Goal: Information Seeking & Learning: Find specific fact

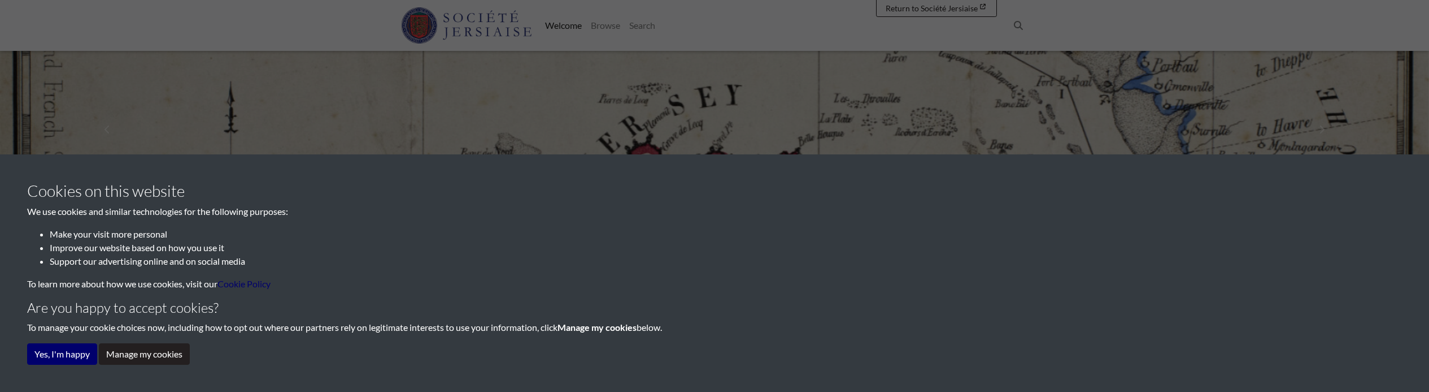
scroll to position [226, 0]
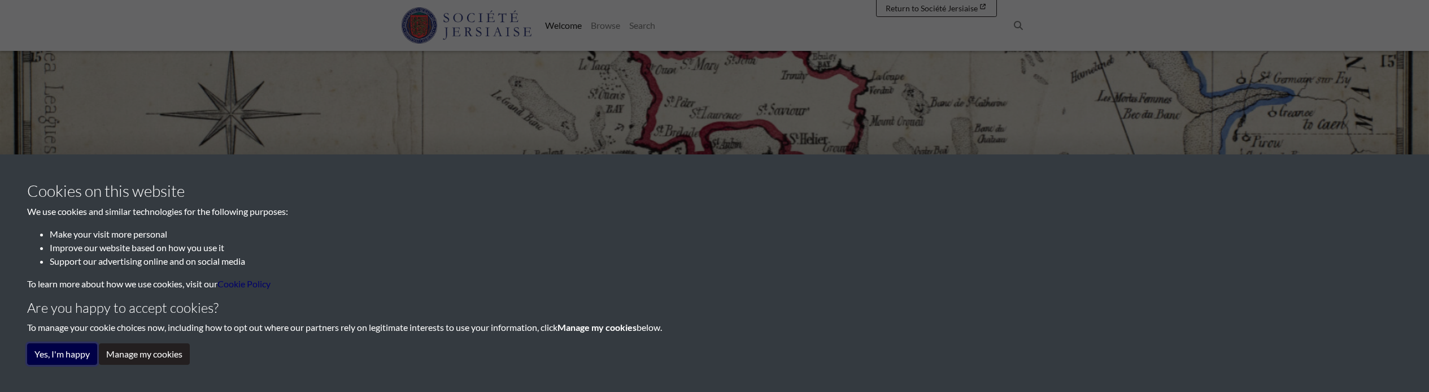
click at [75, 351] on button "Yes, I'm happy" at bounding box center [62, 353] width 70 height 21
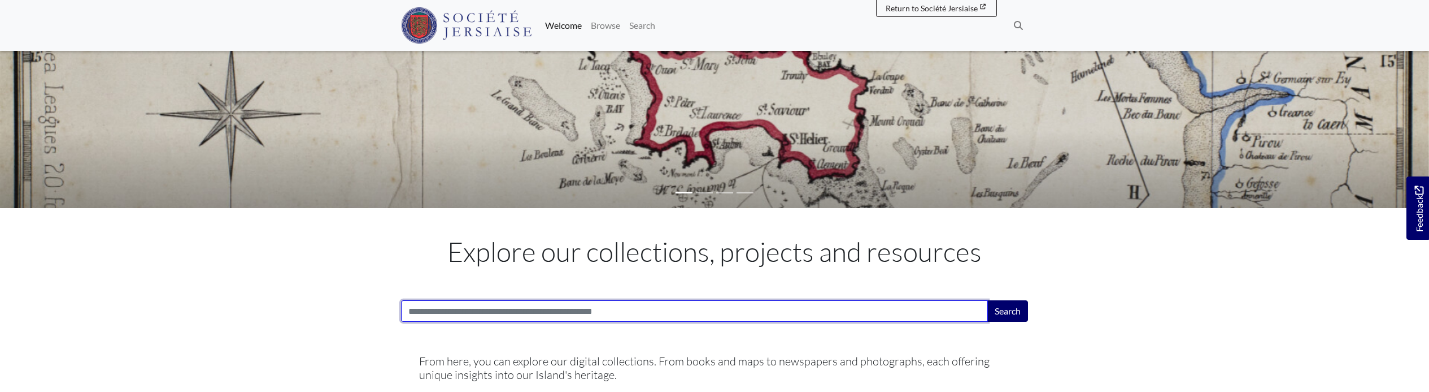
click at [478, 308] on input "Search:" at bounding box center [694, 310] width 587 height 21
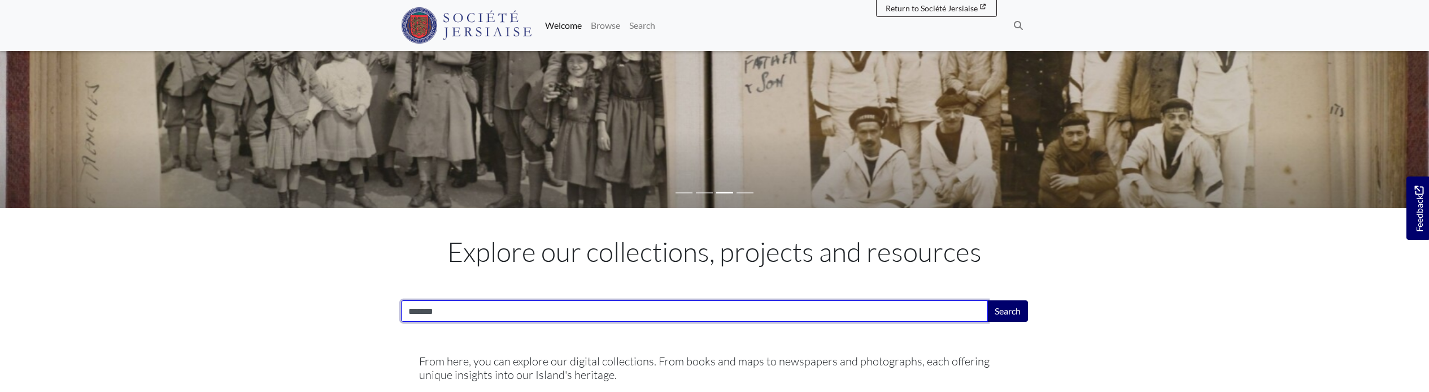
drag, startPoint x: 443, startPoint y: 314, endPoint x: 394, endPoint y: 299, distance: 50.6
click at [394, 299] on div "Search: ******* Search" at bounding box center [715, 301] width 644 height 59
paste input "*********"
type input "**********"
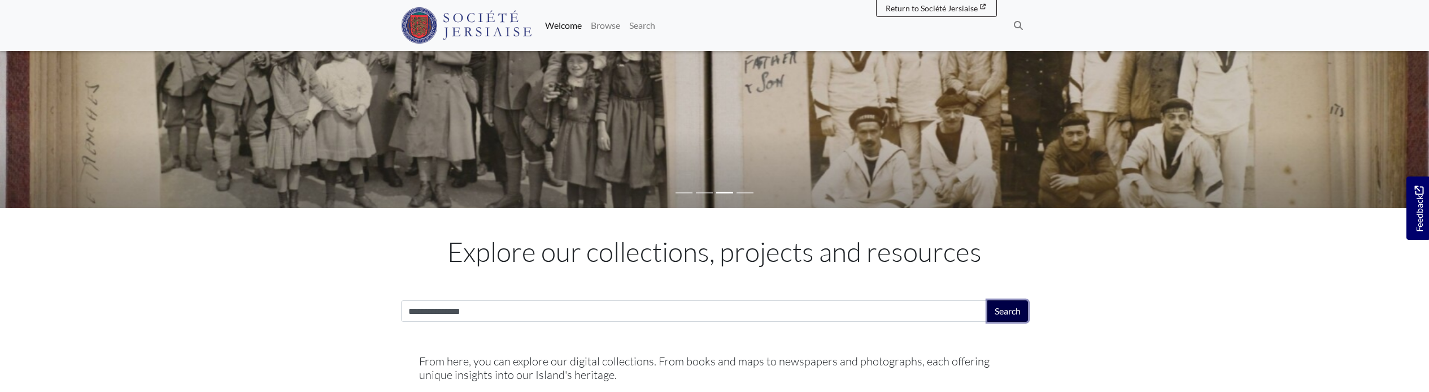
click at [1008, 312] on button "Search" at bounding box center [1008, 310] width 41 height 21
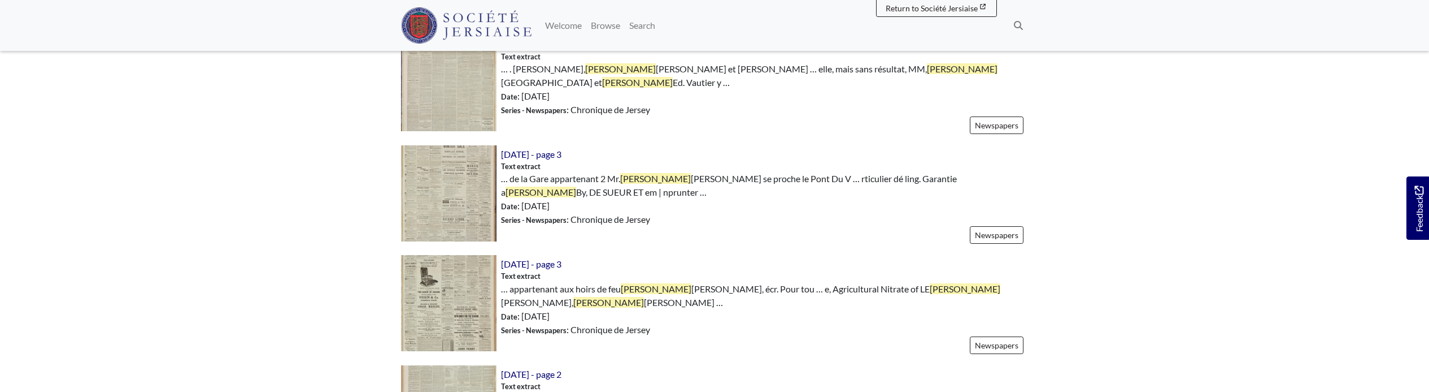
scroll to position [170, 0]
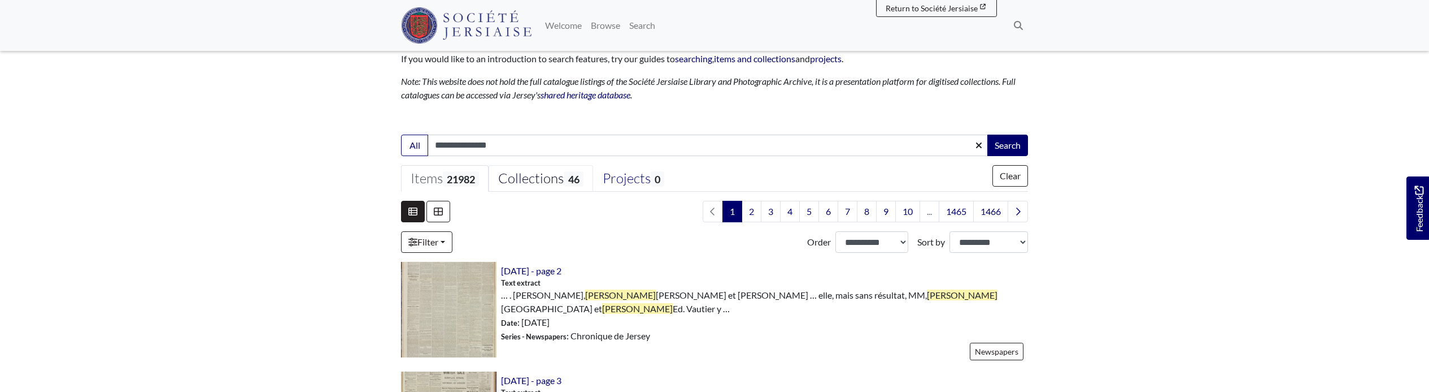
click at [522, 175] on div "Collections 46" at bounding box center [540, 178] width 85 height 17
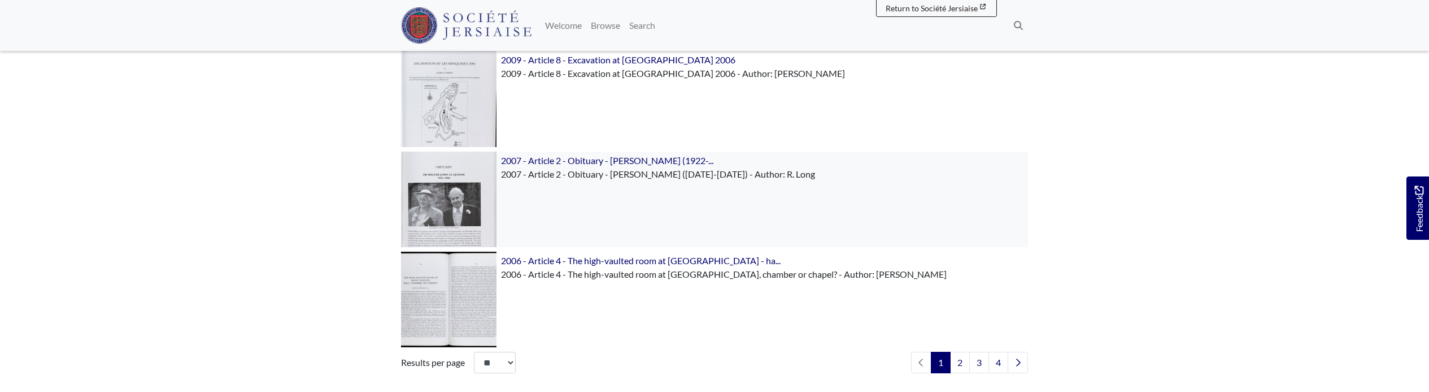
scroll to position [1761, 0]
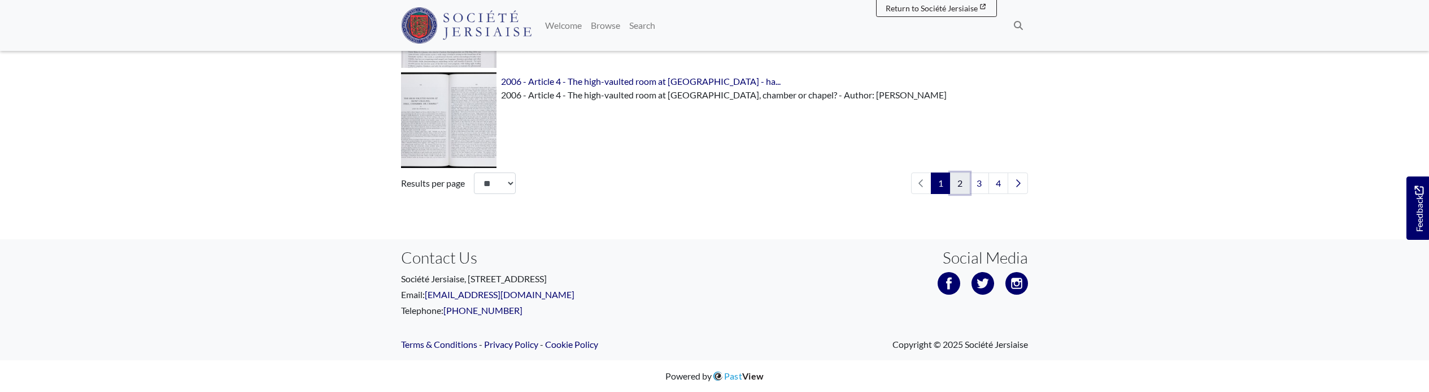
click at [961, 183] on link "2" at bounding box center [960, 182] width 20 height 21
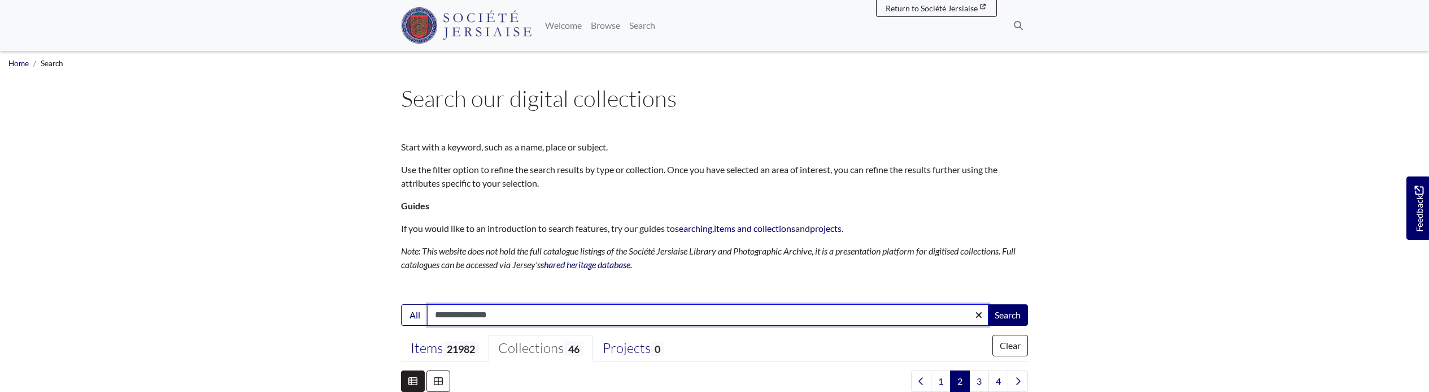
scroll to position [170, 0]
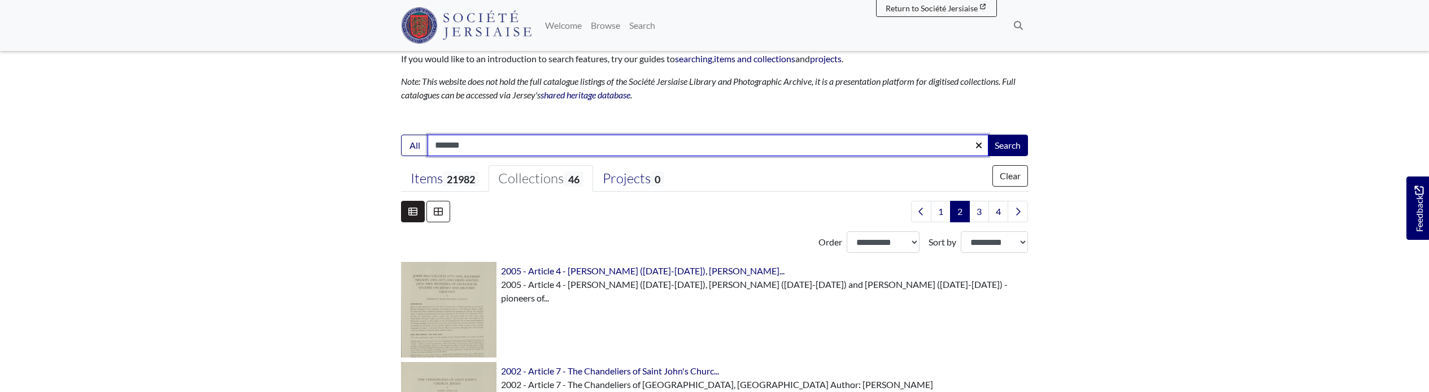
type input "*******"
click at [988, 134] on button "Search" at bounding box center [1008, 144] width 41 height 21
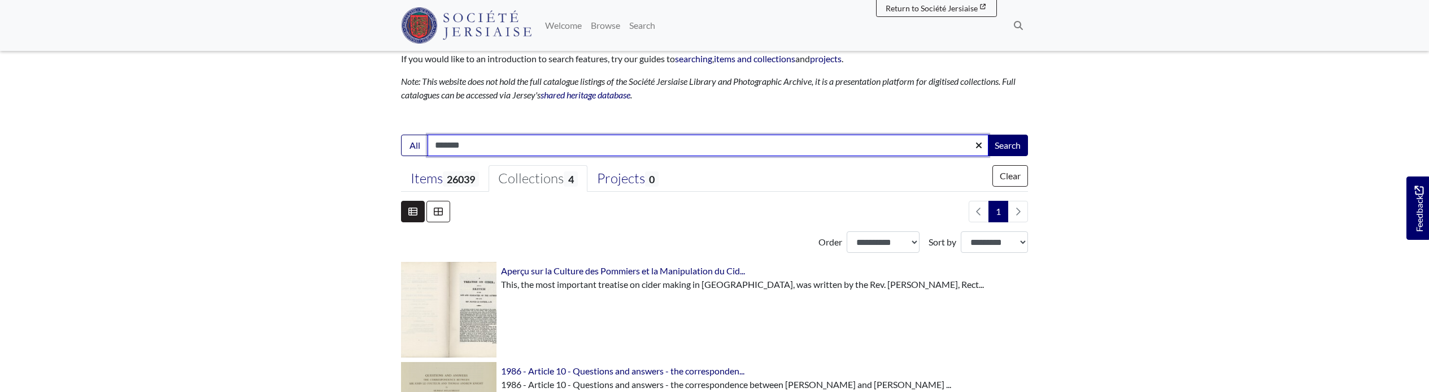
scroll to position [283, 0]
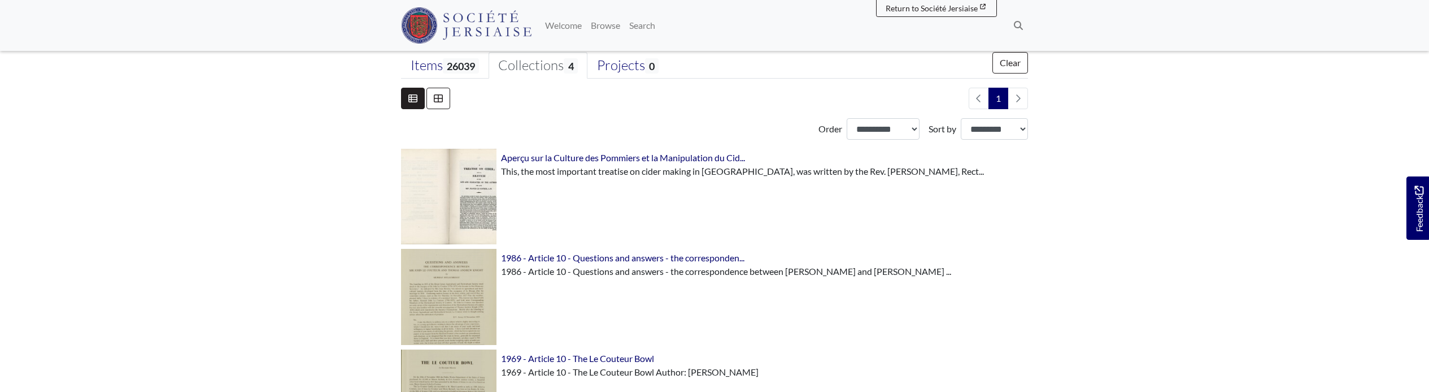
click at [536, 60] on div "Collections 4" at bounding box center [537, 65] width 79 height 17
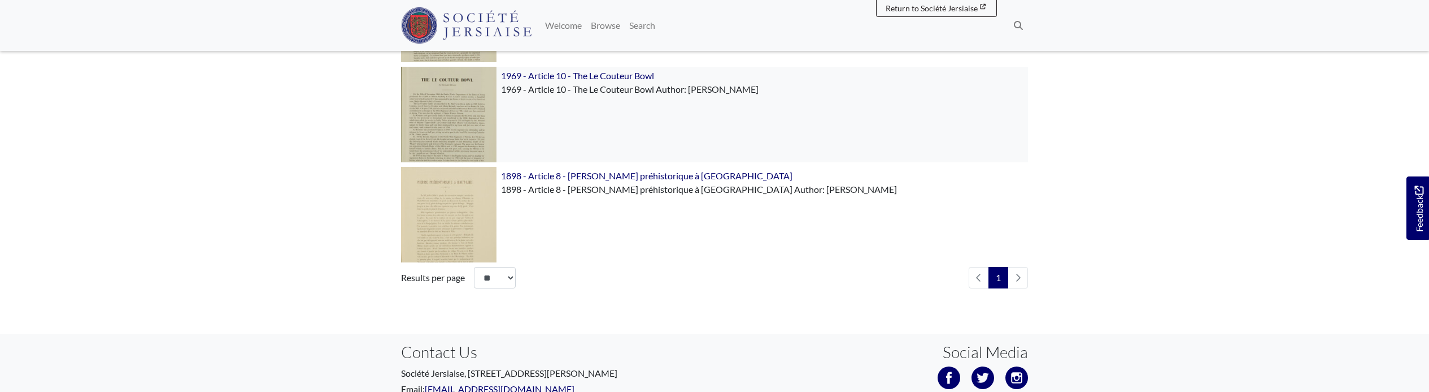
scroll to position [226, 0]
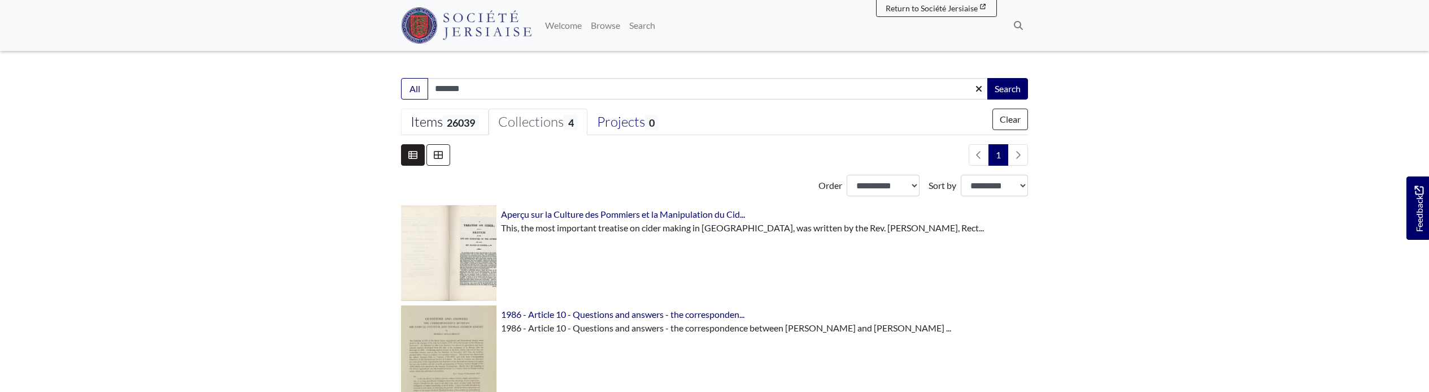
click at [442, 123] on div "Items 26039" at bounding box center [445, 122] width 68 height 17
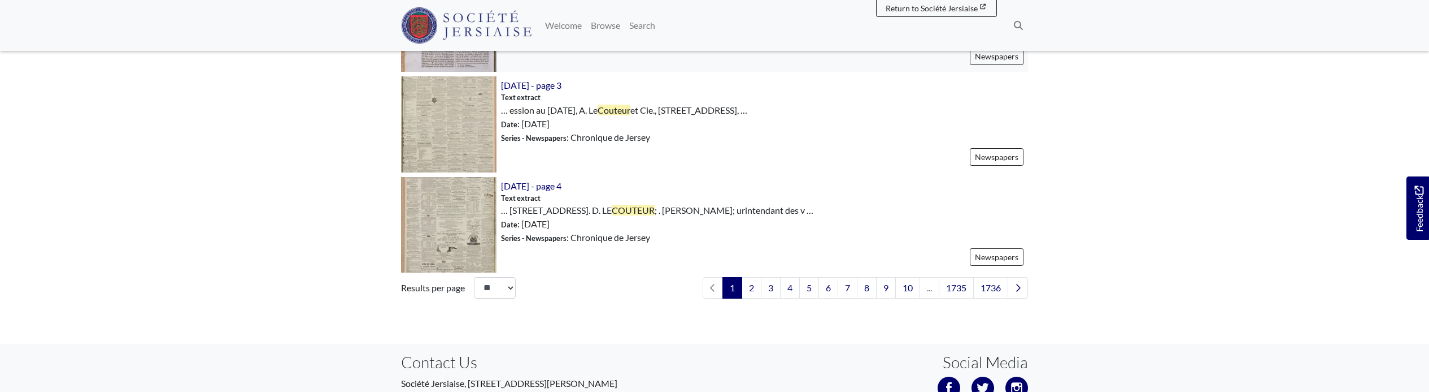
scroll to position [1800, 0]
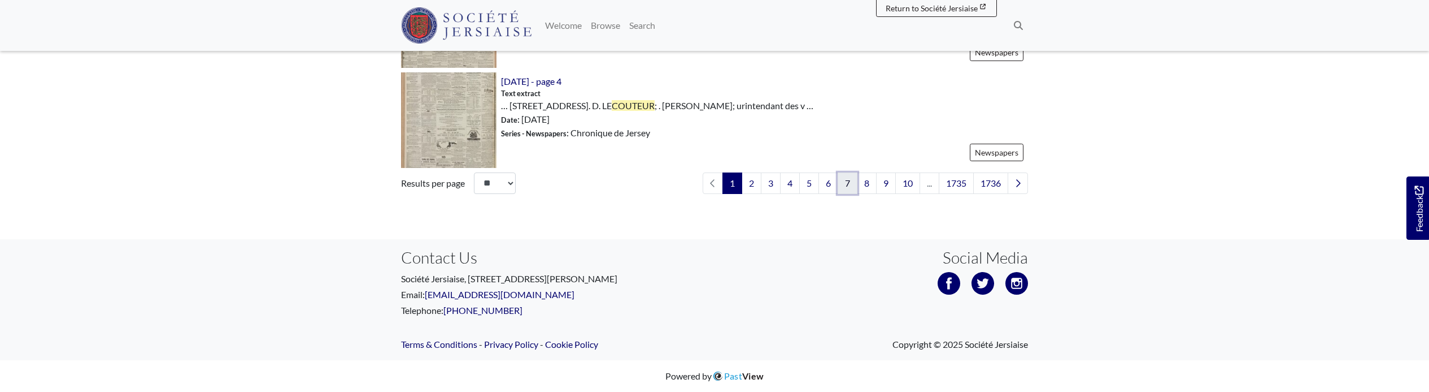
click at [842, 182] on link "7" at bounding box center [848, 182] width 20 height 21
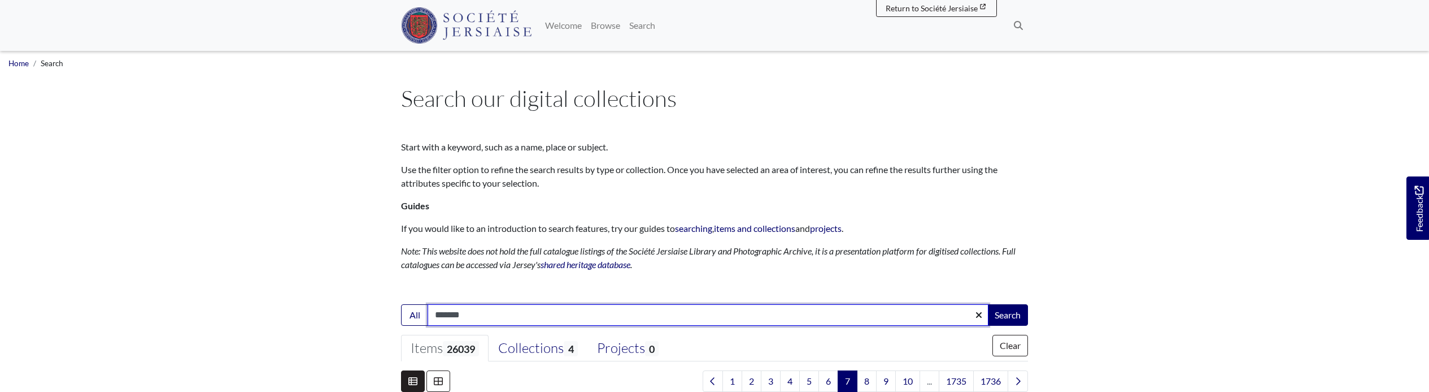
scroll to position [396, 0]
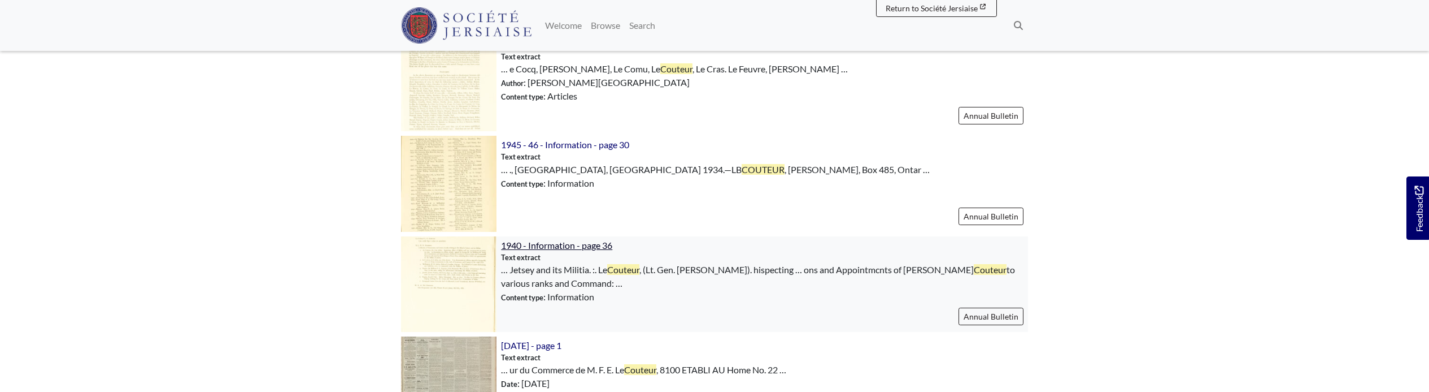
click at [539, 249] on span "1940 - Information - page 36" at bounding box center [556, 245] width 111 height 11
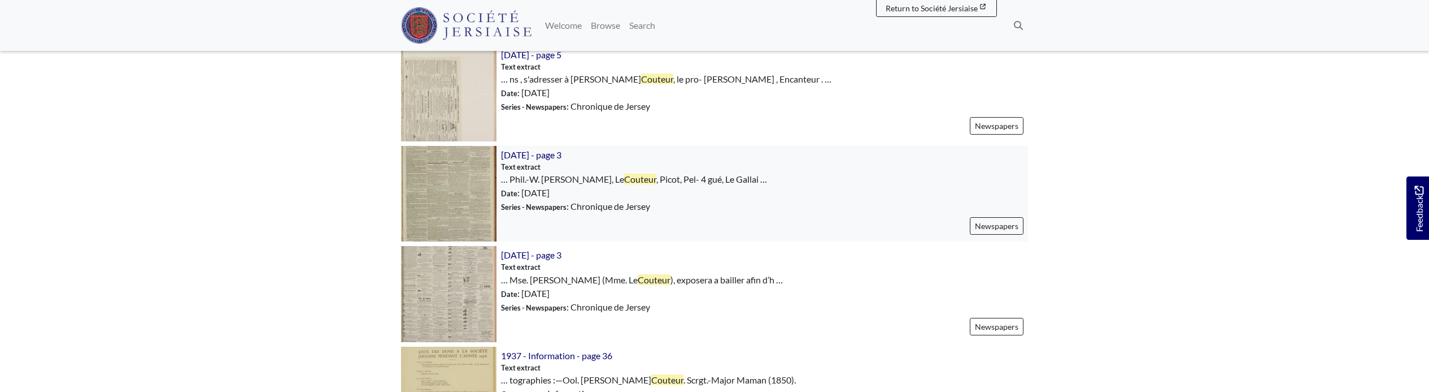
scroll to position [1790, 0]
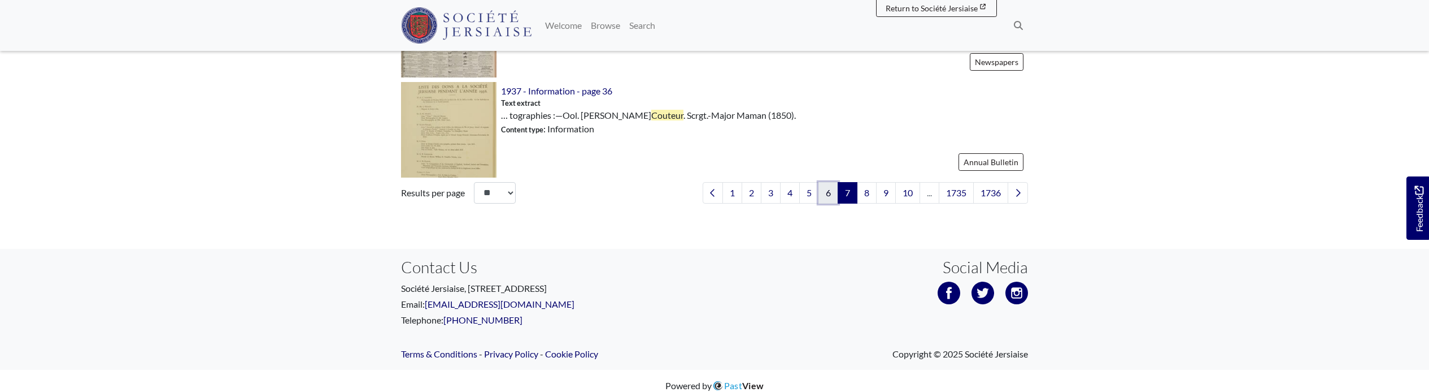
click at [826, 182] on link "6" at bounding box center [829, 192] width 20 height 21
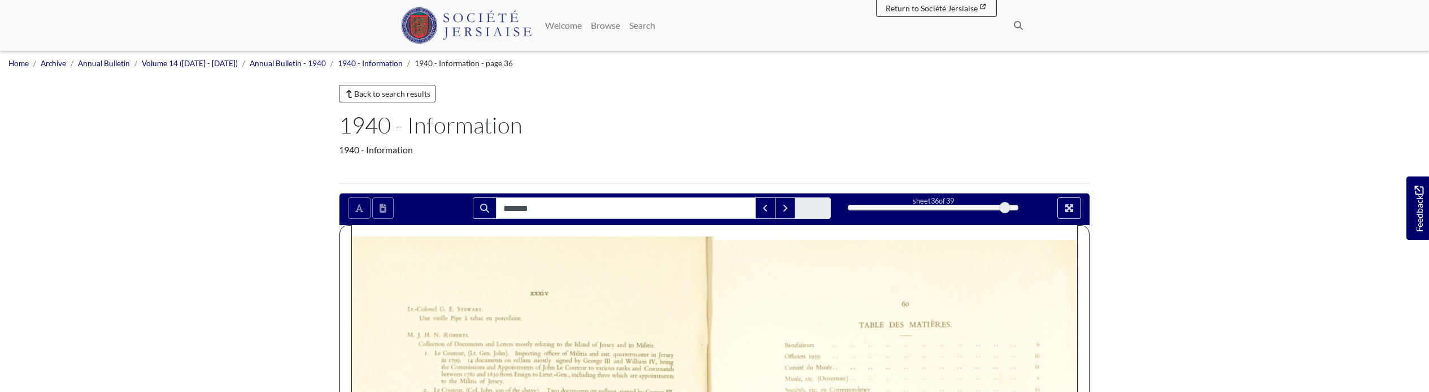
type input "*******"
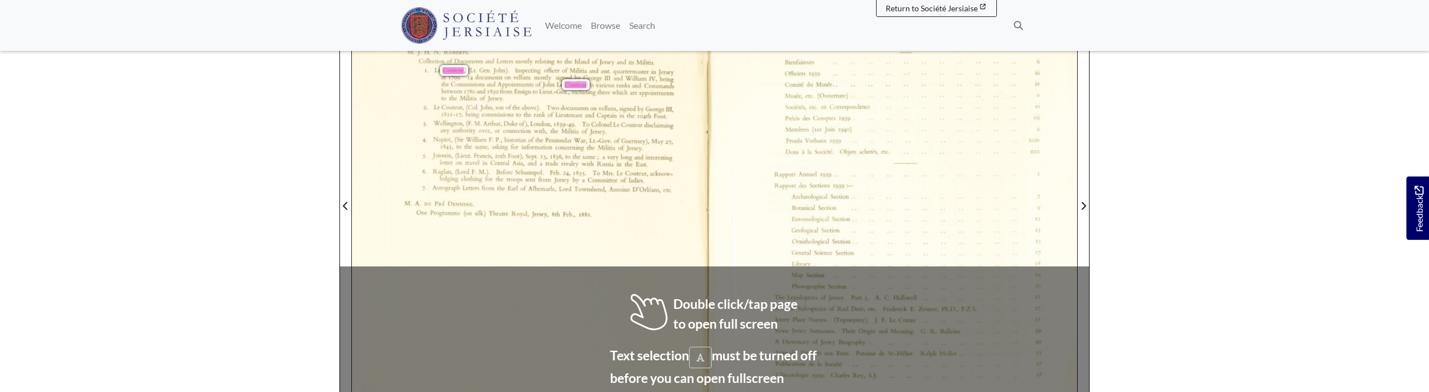
scroll to position [226, 0]
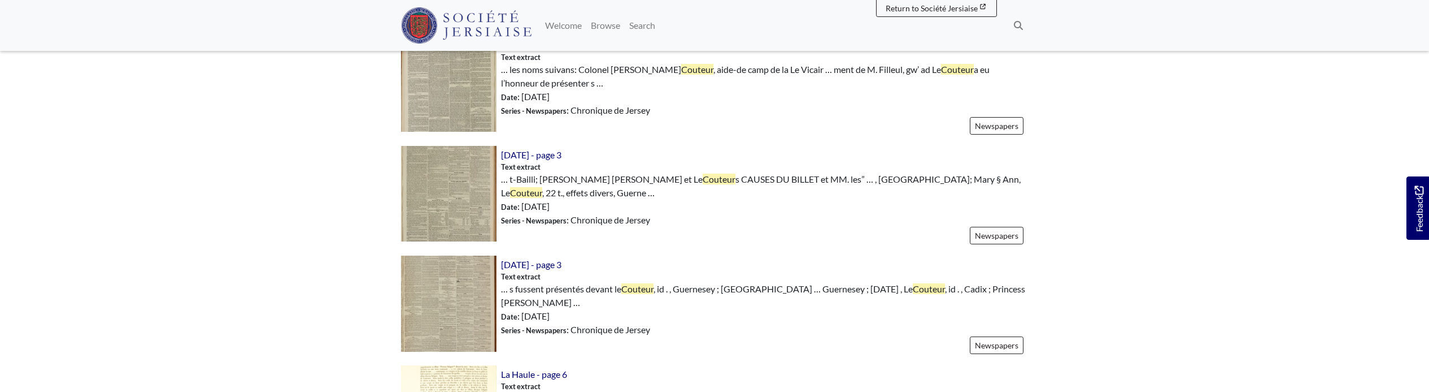
scroll to position [1800, 0]
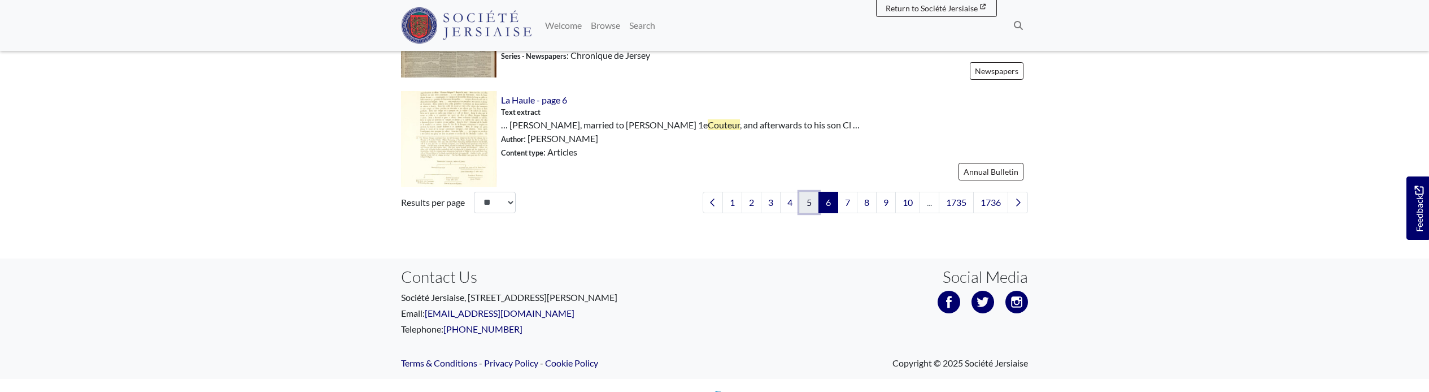
click at [799, 192] on link "5" at bounding box center [809, 202] width 20 height 21
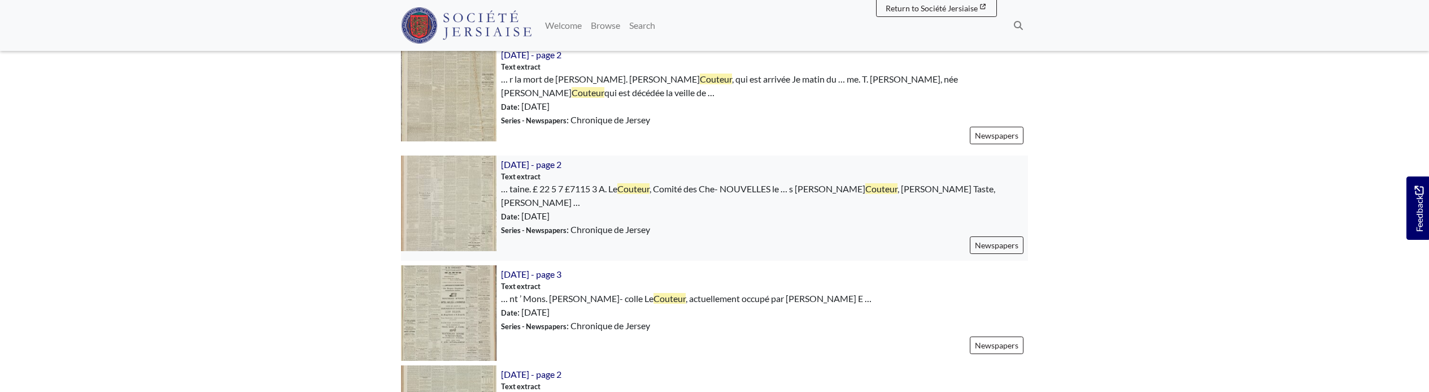
scroll to position [1800, 0]
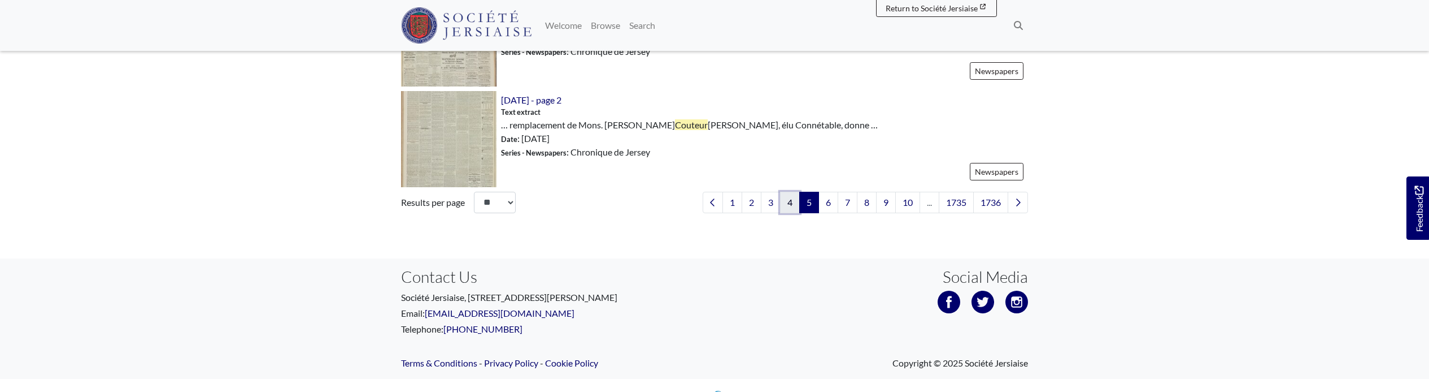
click at [784, 192] on link "4" at bounding box center [790, 202] width 20 height 21
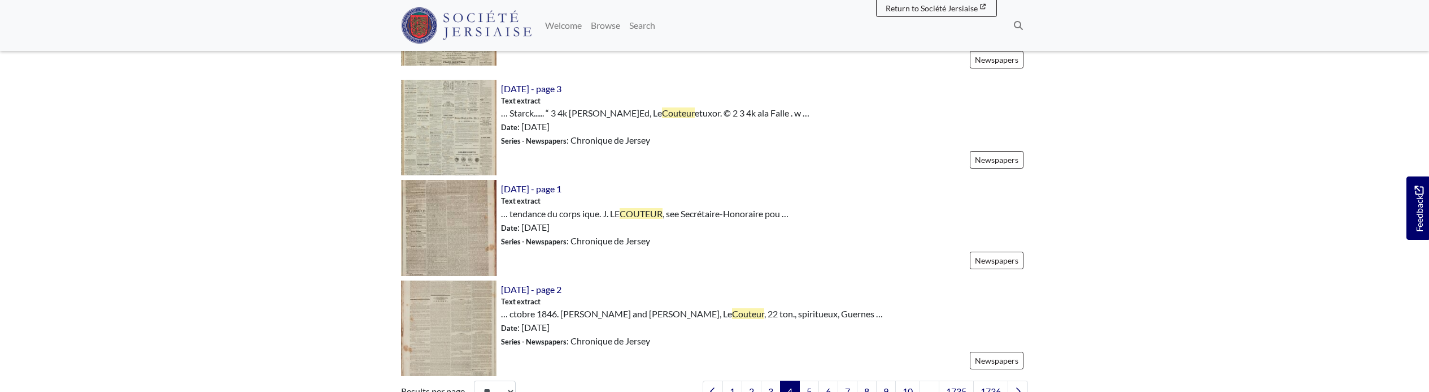
scroll to position [1752, 0]
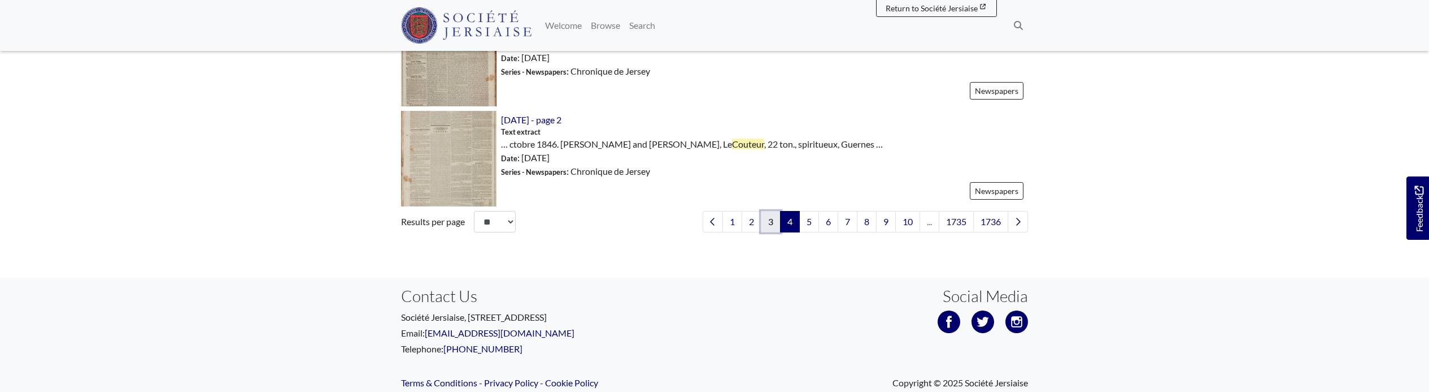
click at [762, 211] on link "3" at bounding box center [771, 221] width 20 height 21
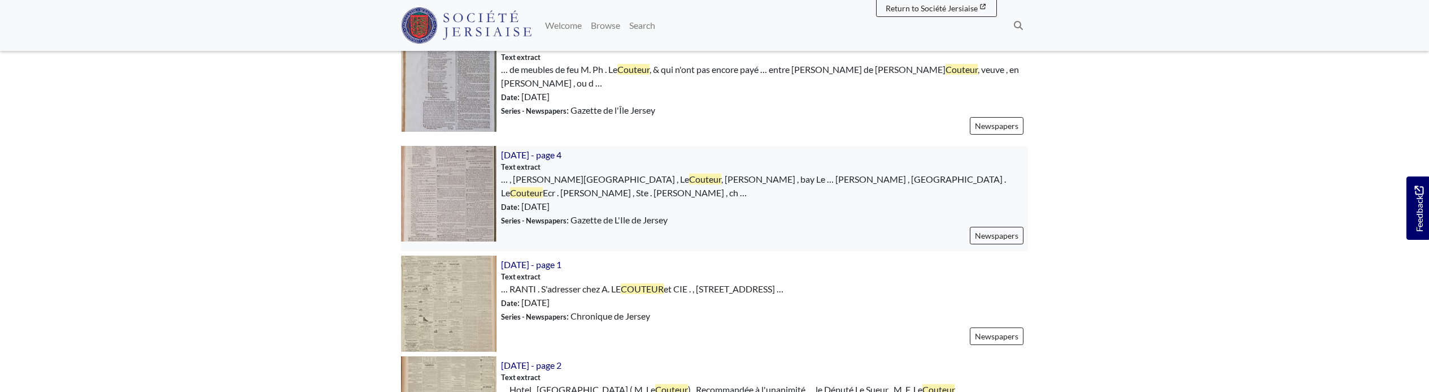
scroll to position [1809, 0]
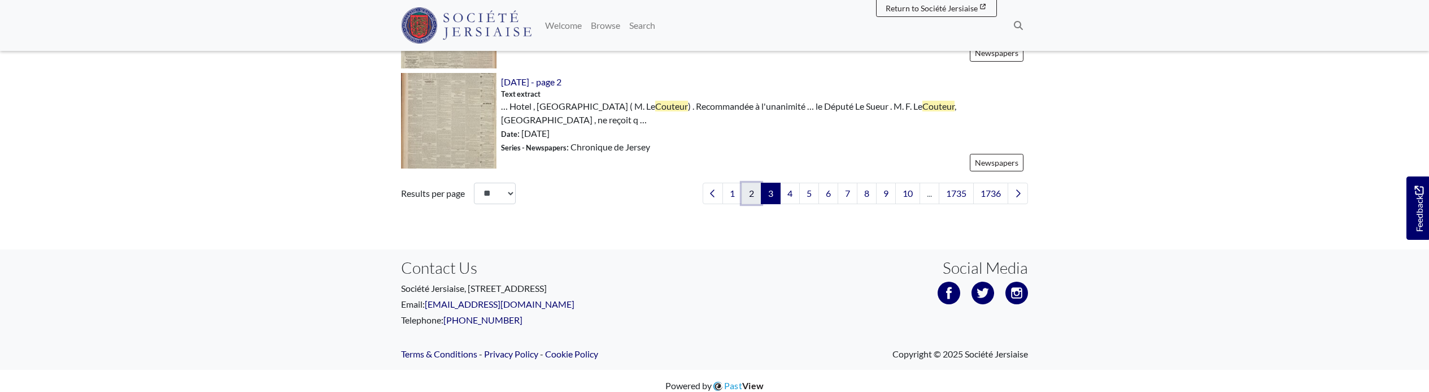
click at [747, 186] on link "2" at bounding box center [752, 192] width 20 height 21
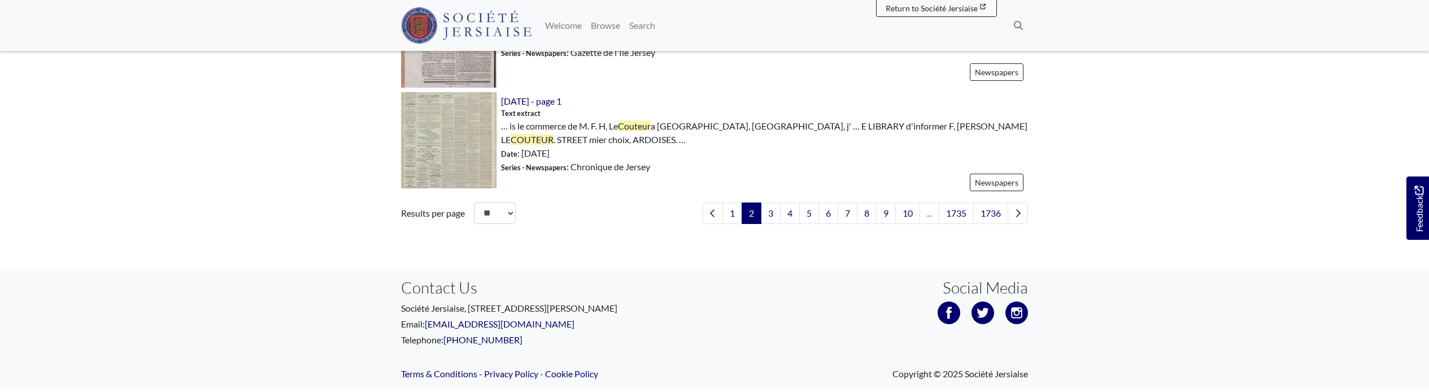
scroll to position [1837, 0]
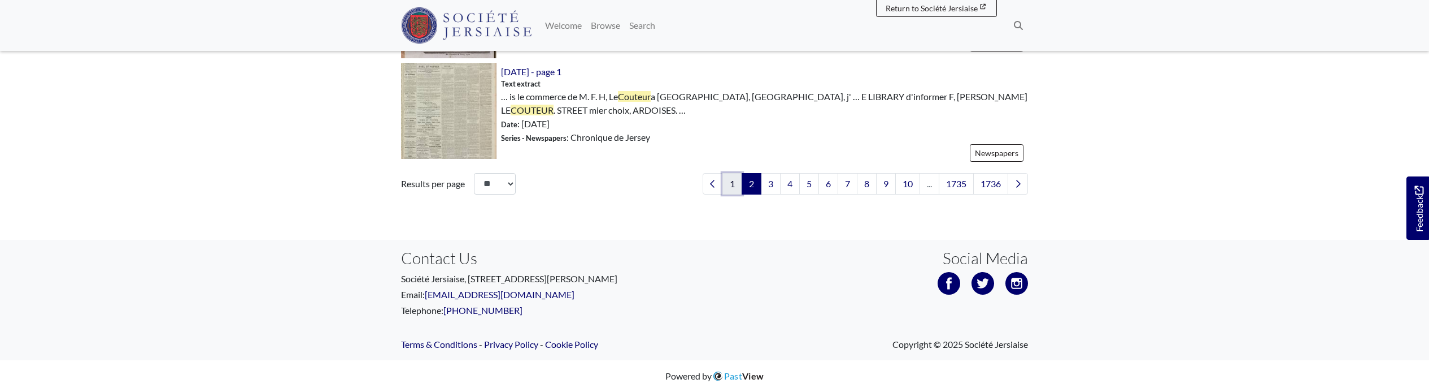
click at [731, 186] on link "1" at bounding box center [733, 183] width 20 height 21
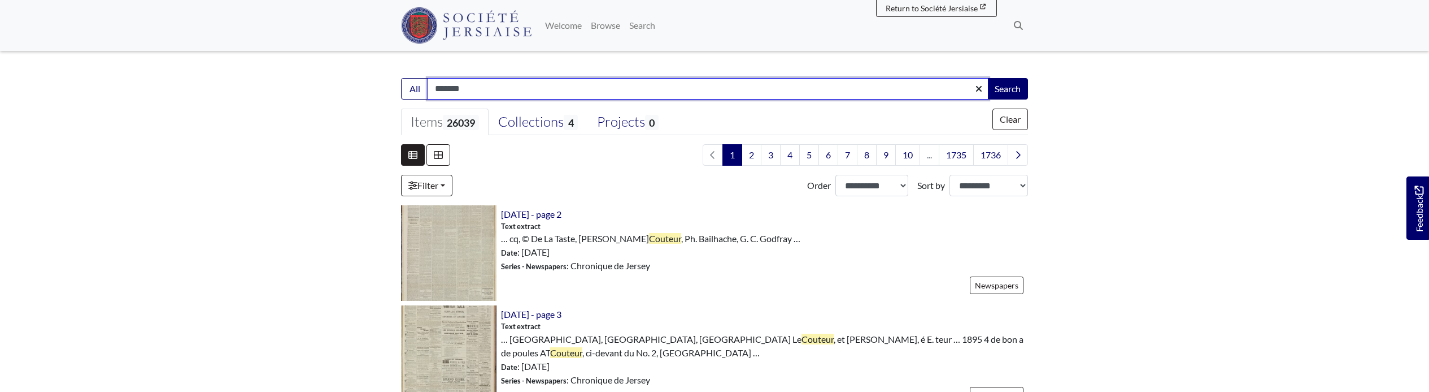
scroll to position [113, 0]
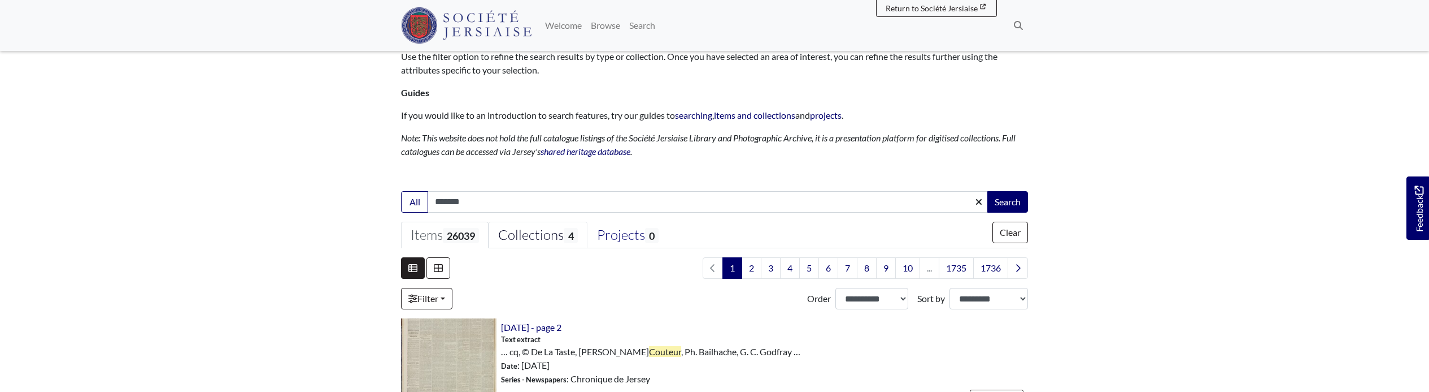
click at [528, 228] on div "Collections 4" at bounding box center [537, 235] width 79 height 17
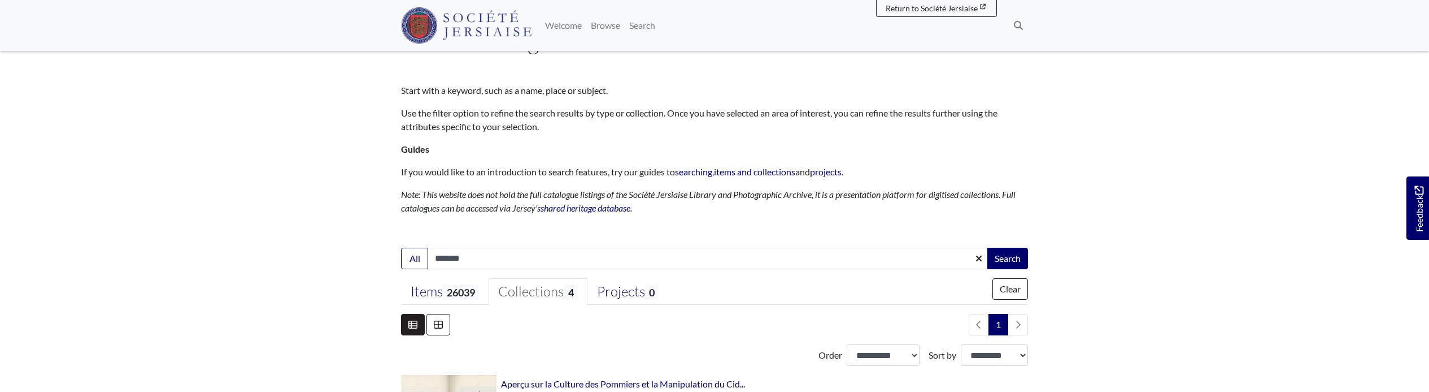
scroll to position [0, 0]
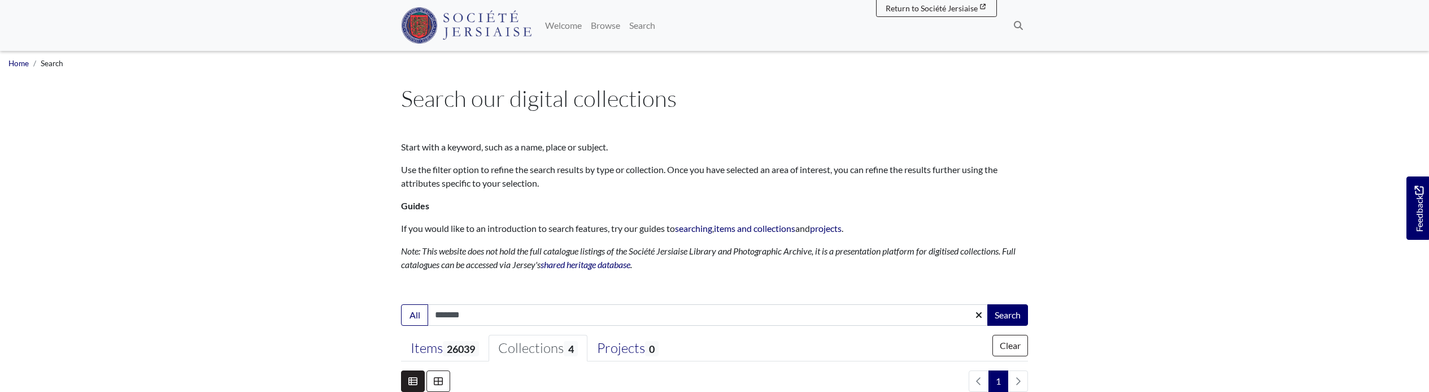
click at [450, 15] on img at bounding box center [466, 25] width 131 height 36
